Goal: Task Accomplishment & Management: Use online tool/utility

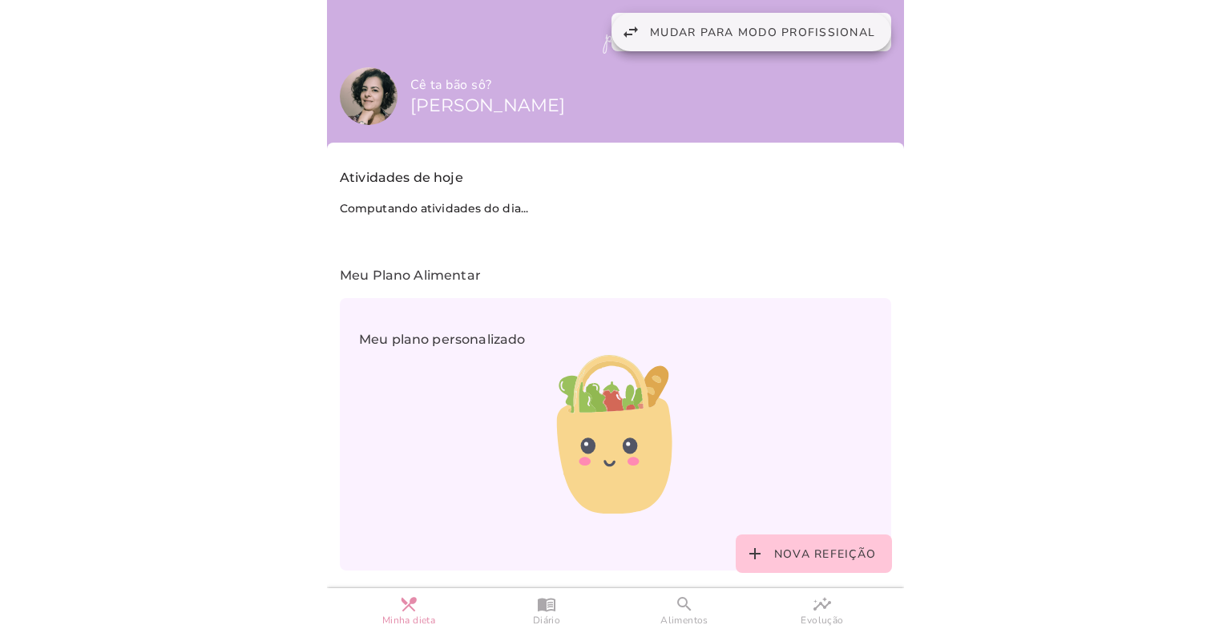
click at [711, 34] on span "Mudar para modo profissional" at bounding box center [762, 32] width 225 height 15
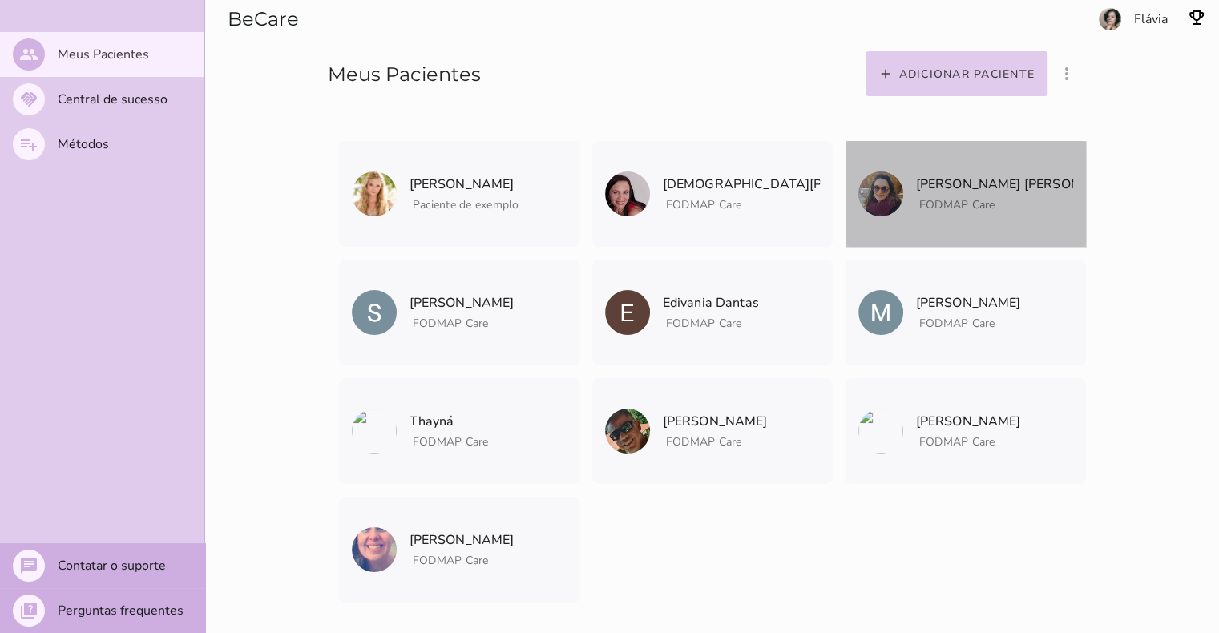
click at [974, 192] on span "FODMAP Care" at bounding box center [994, 202] width 157 height 20
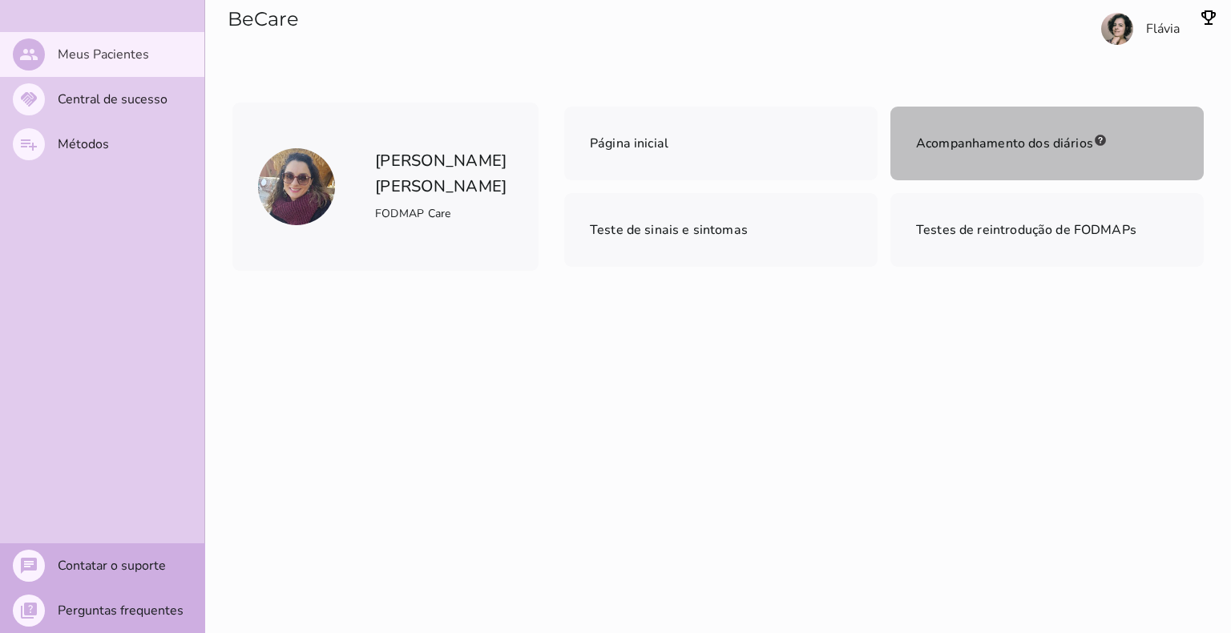
click at [1003, 145] on span "Acompanhamento dos diários" at bounding box center [1004, 144] width 177 height 18
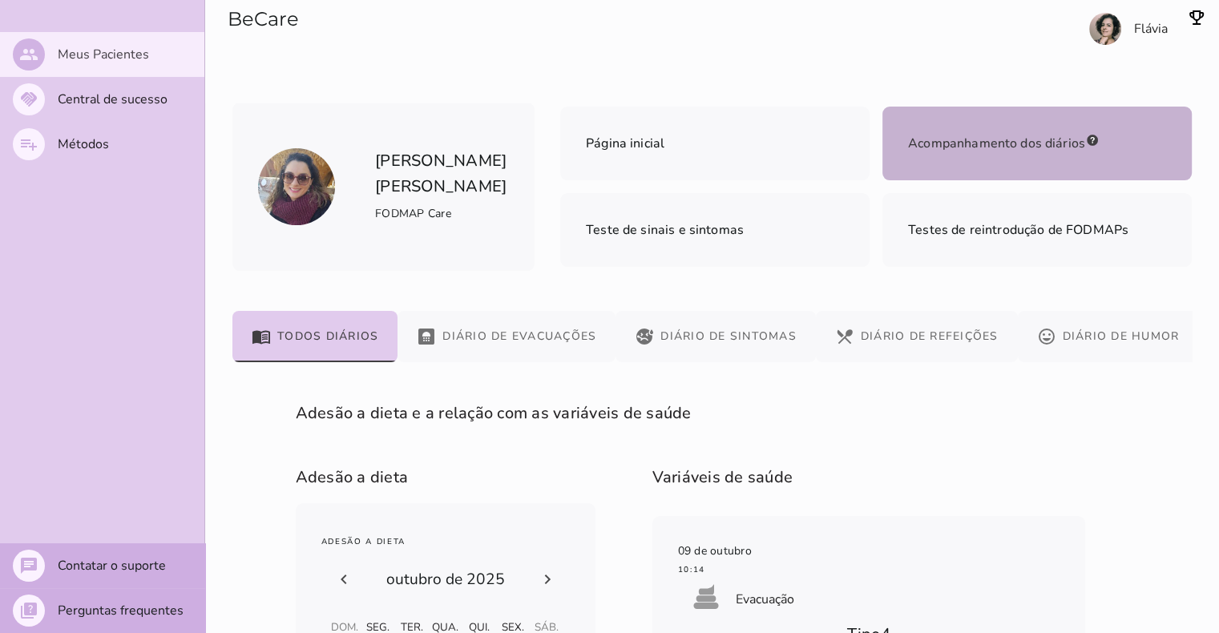
click at [0, 0] on slot "Meus Pacientes" at bounding box center [0, 0] width 0 height 0
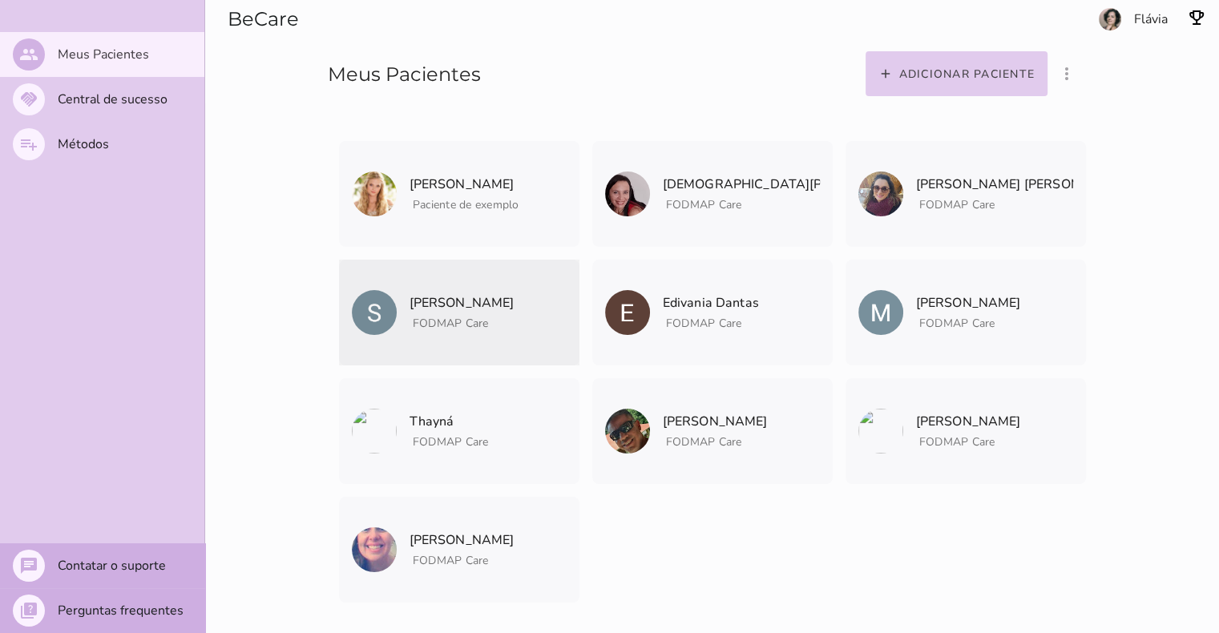
click at [458, 300] on p "[PERSON_NAME]" at bounding box center [461, 303] width 105 height 22
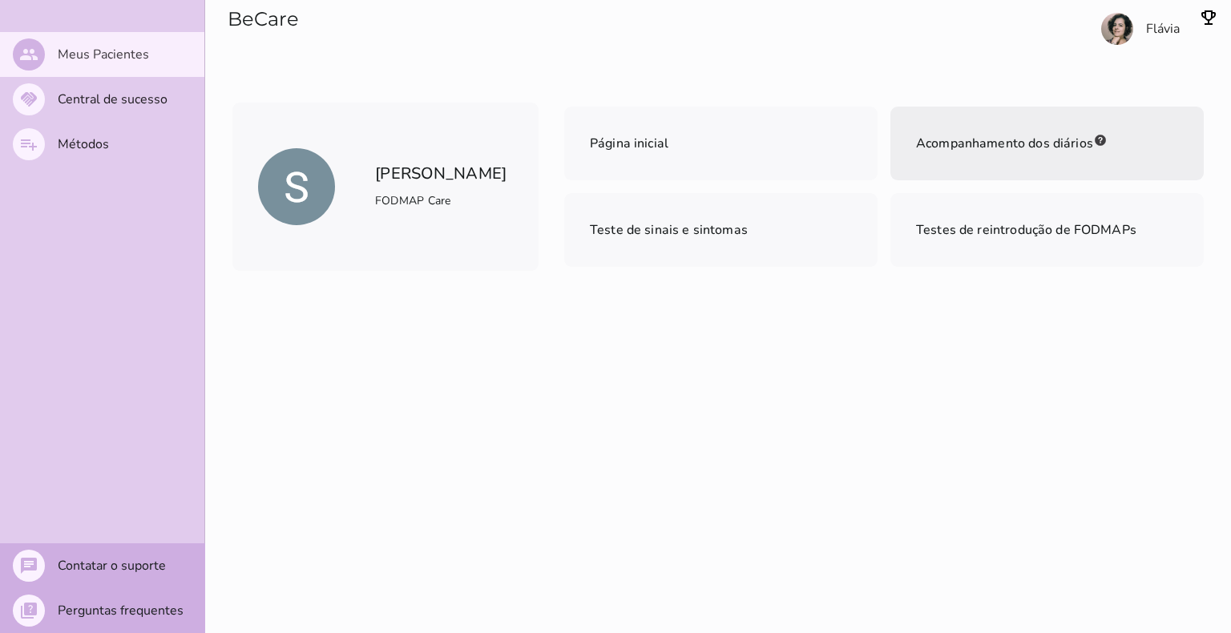
click at [1055, 142] on span "Acompanhamento dos diários" at bounding box center [1004, 144] width 177 height 18
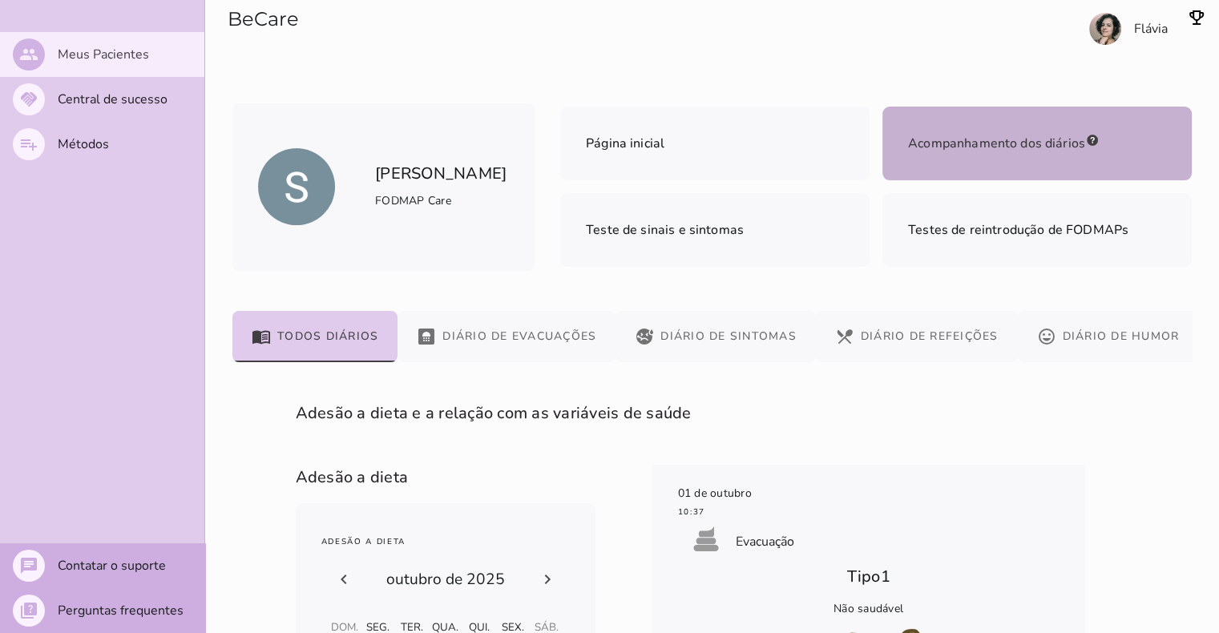
click at [0, 0] on slot "Meus Pacientes" at bounding box center [0, 0] width 0 height 0
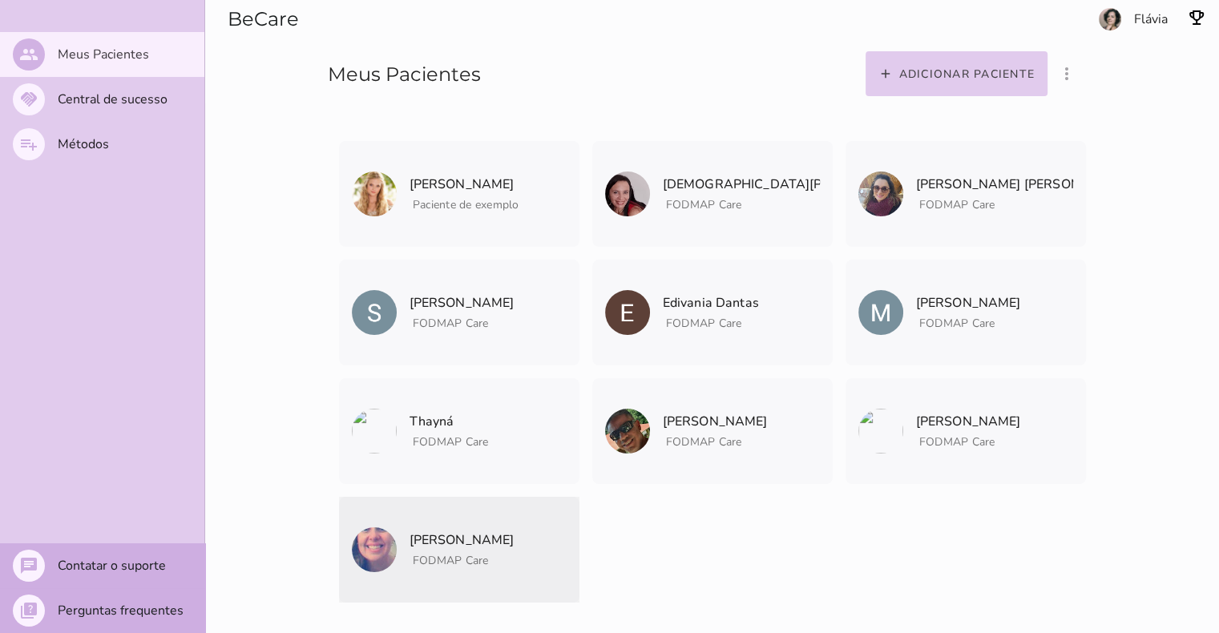
click at [427, 553] on span "FODMAP Care" at bounding box center [451, 560] width 76 height 15
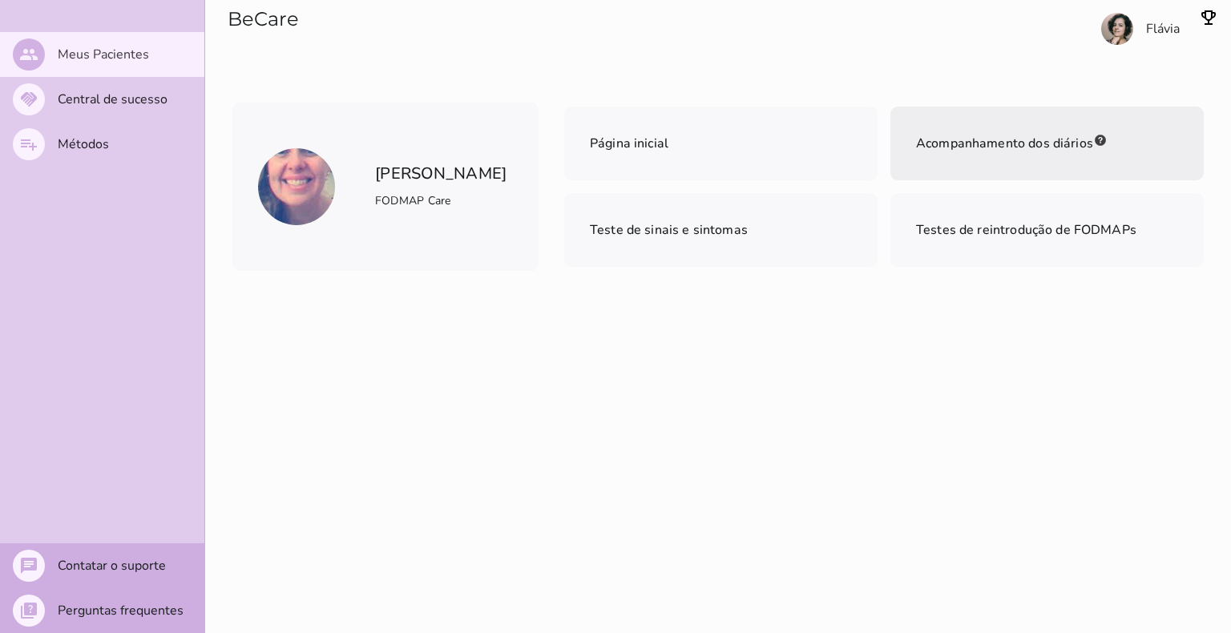
click at [956, 147] on span "Acompanhamento dos diários" at bounding box center [1004, 144] width 177 height 18
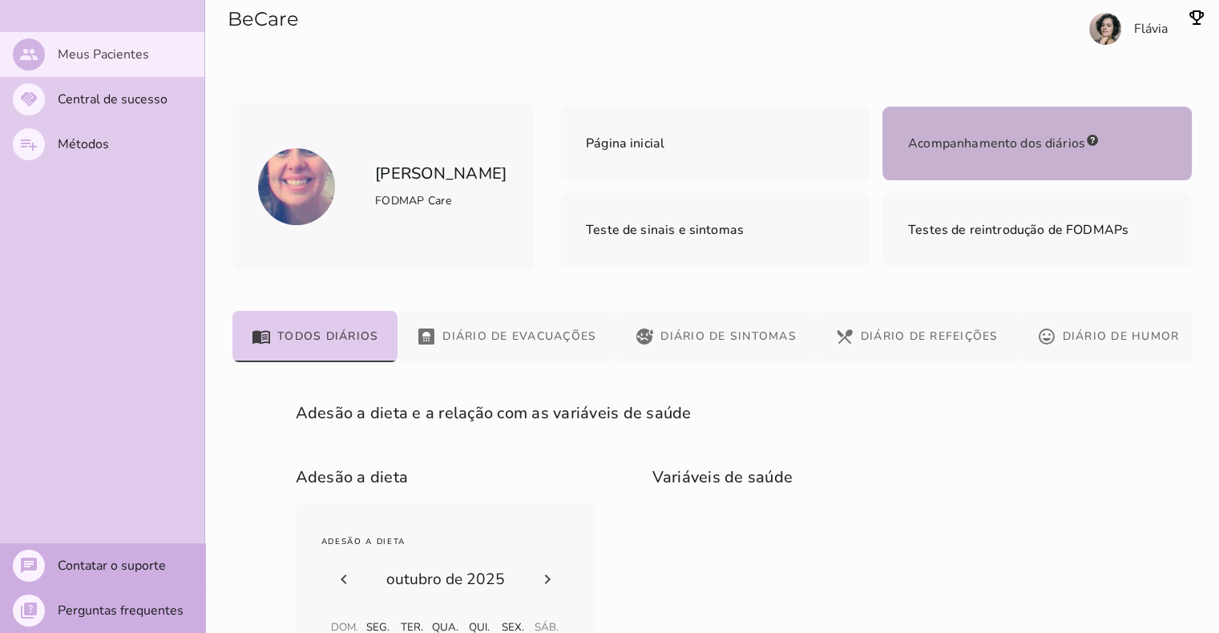
click at [0, 0] on slot "Meus Pacientes" at bounding box center [0, 0] width 0 height 0
